Goal: Task Accomplishment & Management: Manage account settings

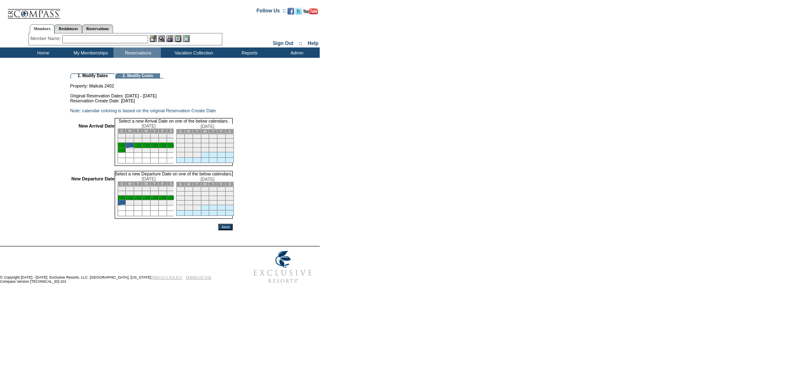
click at [233, 230] on input "Next" at bounding box center [225, 226] width 14 height 7
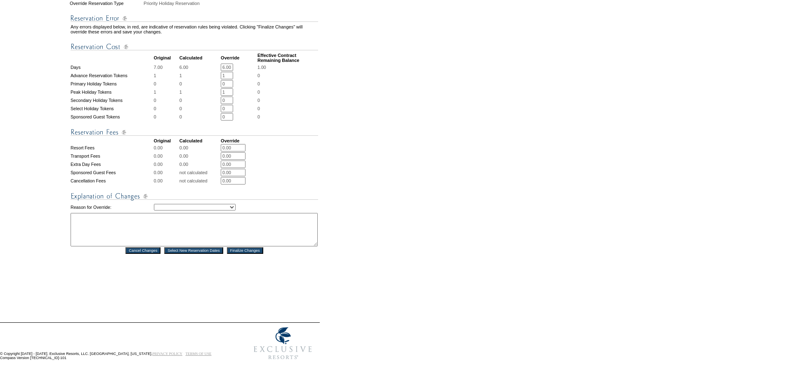
scroll to position [287, 0]
click at [183, 204] on select "Creating Continuous Stay Days Rebooked After Cancellation Editing Occupant Expe…" at bounding box center [195, 207] width 82 height 7
select select "1043"
click at [154, 204] on select "Creating Continuous Stay Days Rebooked After Cancellation Editing Occupant Expe…" at bounding box center [195, 207] width 82 height 7
click at [142, 220] on textarea at bounding box center [194, 229] width 247 height 33
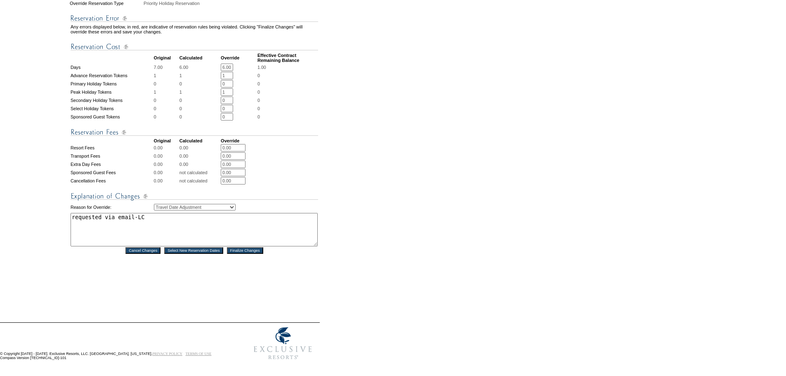
type textarea "requested via email-LC"
click at [254, 247] on input "Finalize Changes" at bounding box center [245, 250] width 36 height 7
